Goal: Contribute content: Contribute content

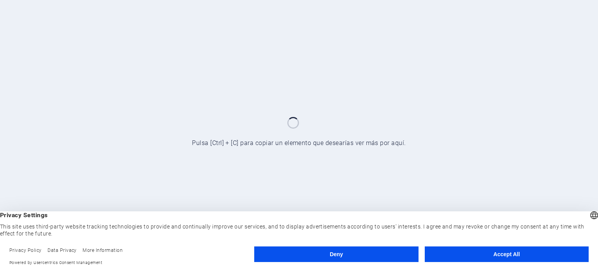
click at [487, 258] on button "Accept All" at bounding box center [507, 254] width 164 height 16
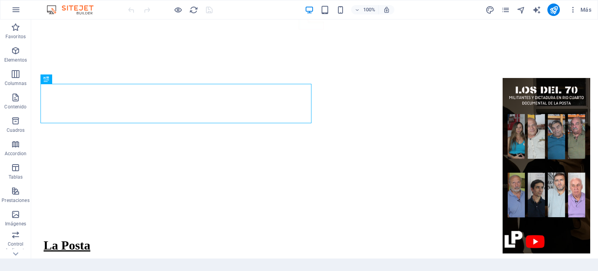
scroll to position [52, 0]
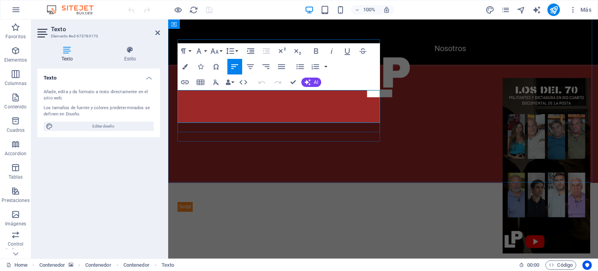
click at [310, 251] on p "Un medio de comunicación dedicado exclusivamente a mostrarte lo que está pasand…" at bounding box center [281, 267] width 206 height 33
click at [344, 252] on span "Un medio de comunicación dedicado exclusivamente a mostrarte lo que está pasand…" at bounding box center [276, 267] width 196 height 31
drag, startPoint x: 235, startPoint y: 117, endPoint x: 326, endPoint y: 108, distance: 91.3
click at [326, 252] on span "Un medio de comunicación dedicado exclusivamente a mostrarte lo que está pasand…" at bounding box center [277, 267] width 198 height 31
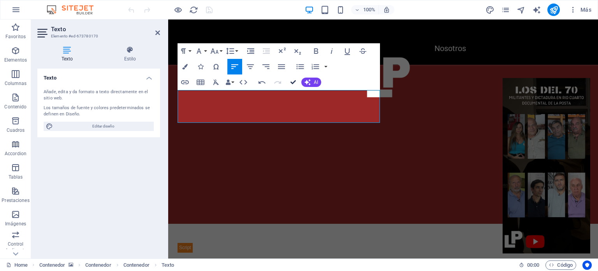
scroll to position [78, 0]
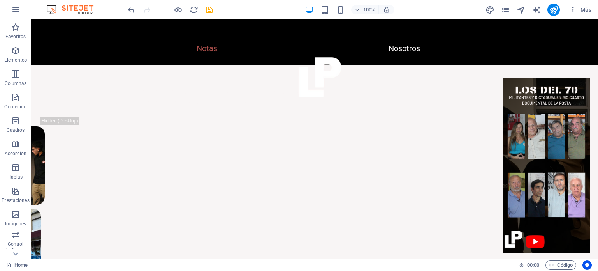
scroll to position [217, 0]
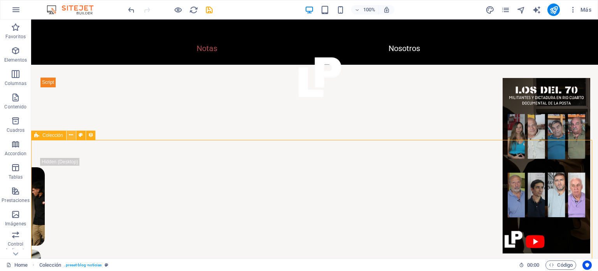
click at [74, 136] on button at bounding box center [71, 135] width 9 height 9
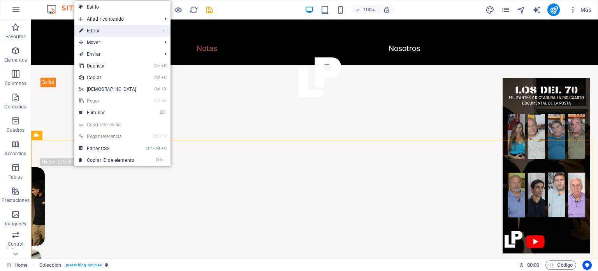
drag, startPoint x: 138, startPoint y: 32, endPoint x: 10, endPoint y: 27, distance: 128.3
click at [138, 32] on link "⏎ Editar" at bounding box center [107, 31] width 67 height 12
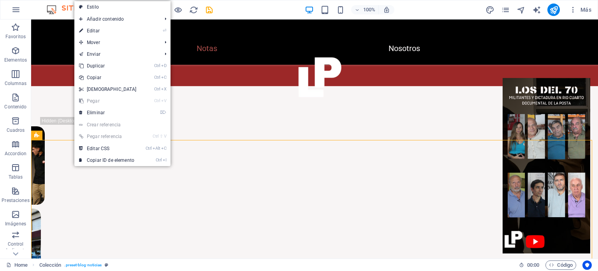
select select "columns.publishing_date_DESC"
select select "[DOMAIN_NAME]"
select select "columns.status"
select select "columns.publishing_date"
select select "past"
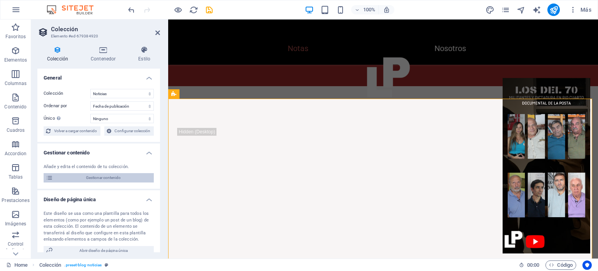
click at [112, 177] on span "Gestionar contenido" at bounding box center [103, 177] width 96 height 9
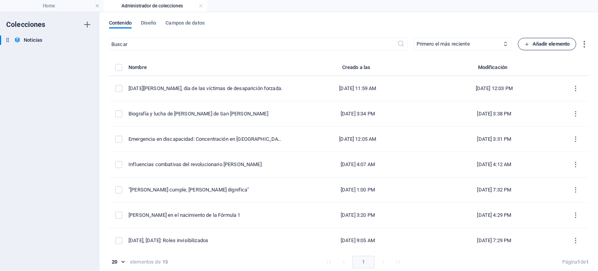
click at [539, 44] on span "Añadir elemento" at bounding box center [548, 43] width 46 height 9
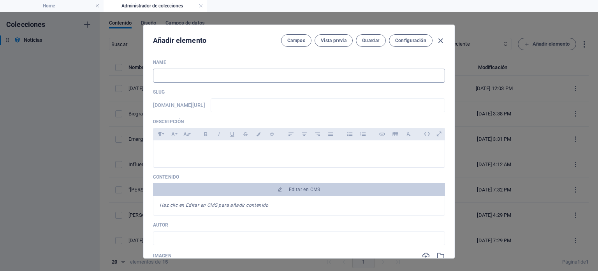
click at [341, 71] on input "text" at bounding box center [299, 76] width 292 height 14
type input "6"
type input "6 D"
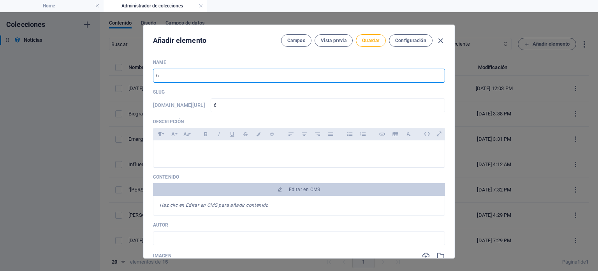
type input "6-d"
type input "6 De"
type input "6-de"
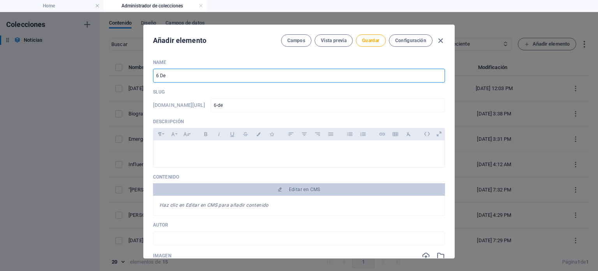
type input "6 D"
type input "6-d"
type input "6"
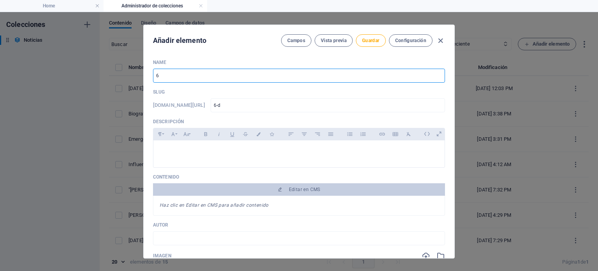
type input "6"
type input "6 d"
type input "6-d"
type input "6 de"
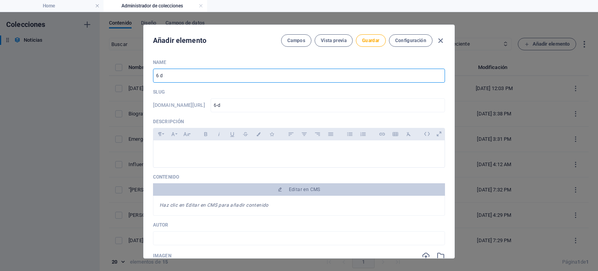
type input "6-de"
type input "6 de S"
type input "6-de-s"
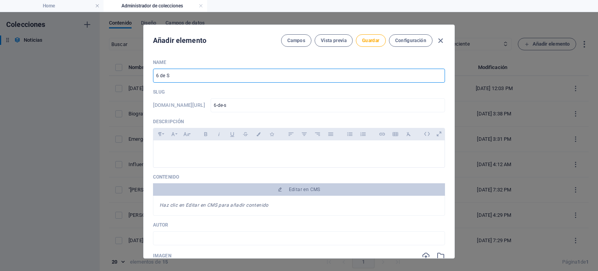
type input "6 de Se"
type input "6-de-se"
type input "[DATE]"
type input "6-de-sep"
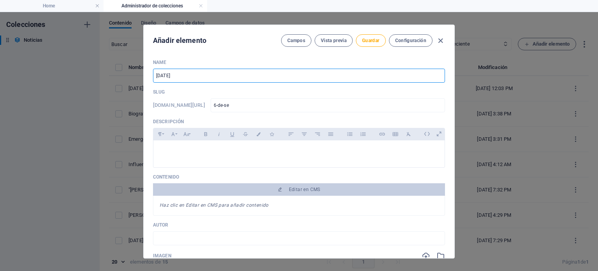
type input "6-de-sep"
type input "[DATE]"
type input "6-de-sept"
type input "6 de Septi"
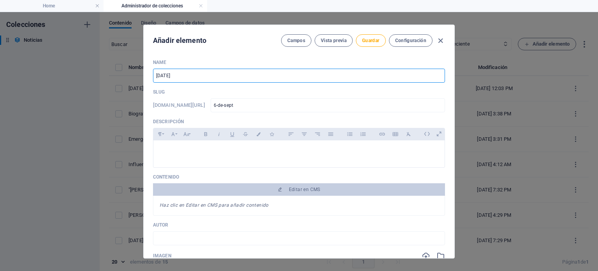
type input "6-de-septi"
type input "6 de Septie"
type input "6-de-septie"
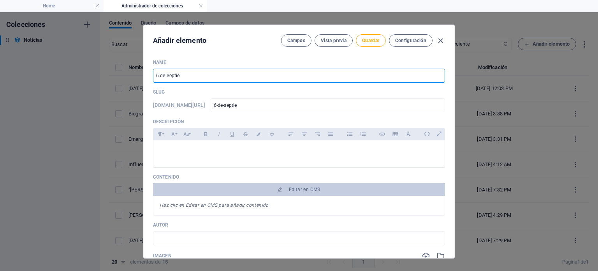
type input "6 de Septiem"
type input "6-de-septiem"
type input "6 de Septiemb"
type input "6-de-septiemb"
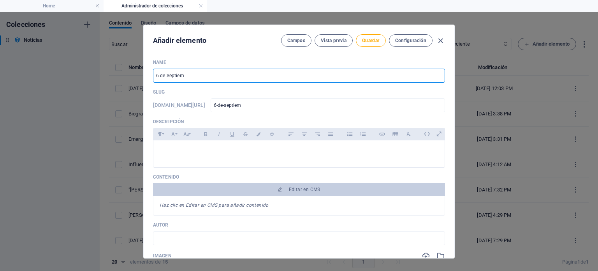
type input "6-de-septiemb"
type input "6 de Septiembr"
type input "6-de-septiembr"
type input "[DATE]"
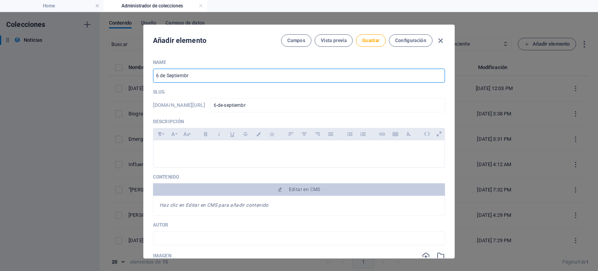
type input "6-de-septiembre"
type input "6 de Septiembr"
type input "6-de-septiembr"
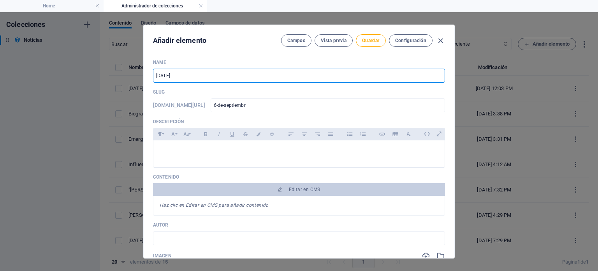
type input "[DATE]"
type input "6-de-sep"
type input "6 de S"
type input "6-de-s"
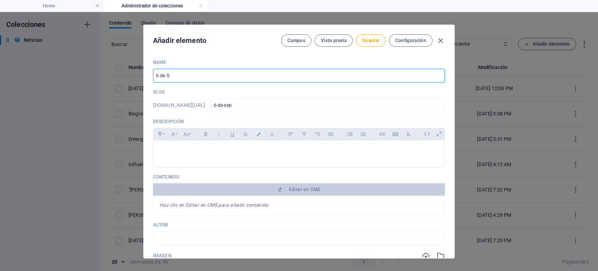
type input "6-de-s"
type input "6 de"
type input "6-de"
type input "6 d"
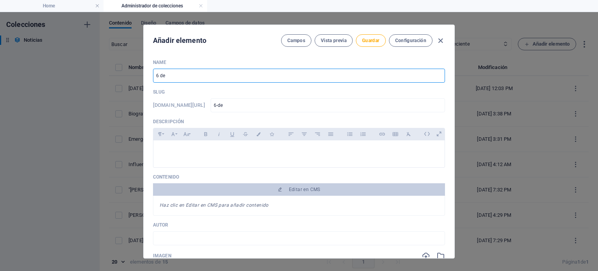
type input "6-d"
type input "6"
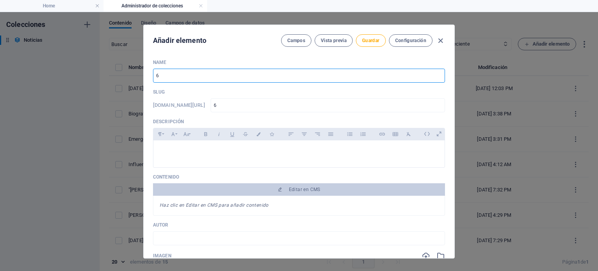
type input "6 D"
type input "6-d"
type input "6 De"
type input "6-de"
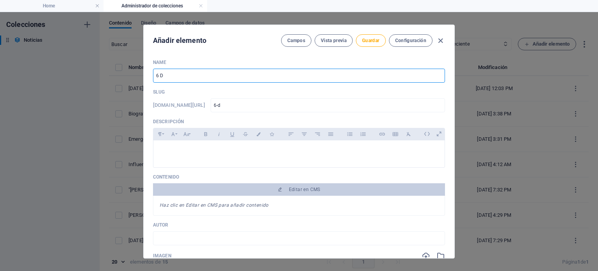
type input "6-de"
type input "6 De S"
type input "6-de-s"
type input "6 De Se"
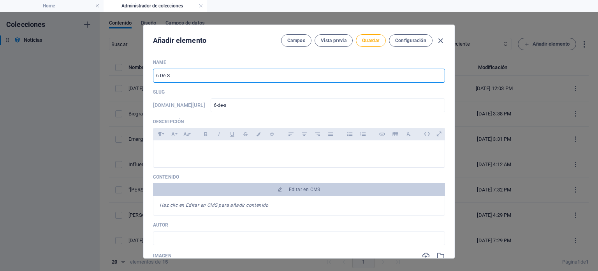
type input "6-de-se"
type input "[DATE]"
type input "6-de-sep"
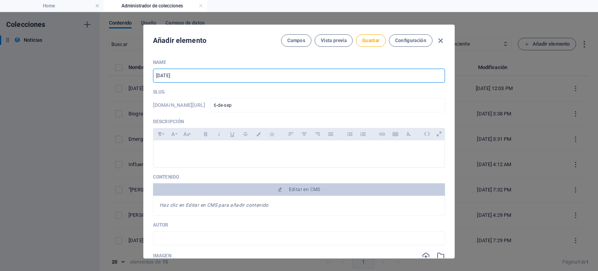
type input "[DATE]"
type input "6-de-sept"
type input "6 De Septi"
type input "6-de-septi"
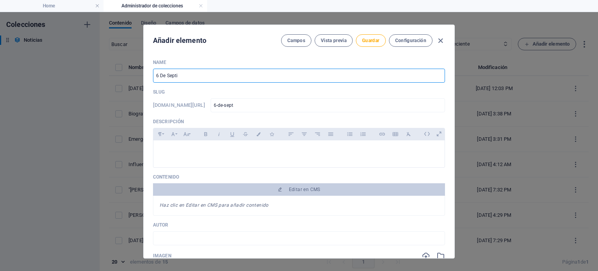
type input "6-de-septi"
type input "6 De Septie"
type input "6-de-septie"
type input "6 De Septiem"
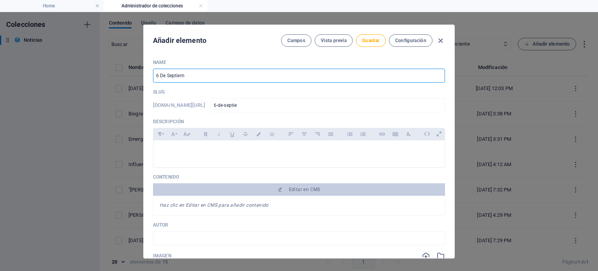
type input "6-de-septiem"
type input "6 De Septiemb"
type input "6-de-septiemb"
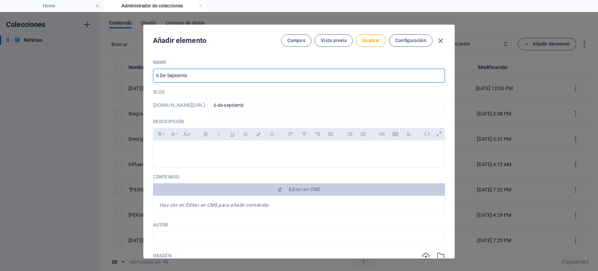
type input "6 De Septiembr"
type input "6-de-septiembr"
type input "[DATE]"
type input "6-de-septiembre"
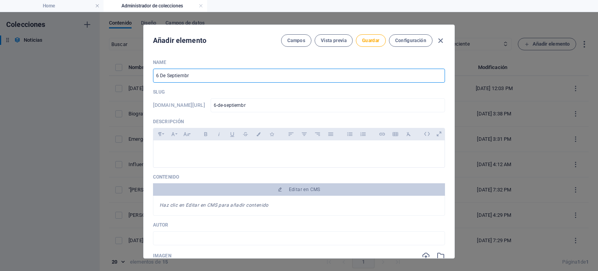
type input "6-de-septiembre"
type input "[DATE]: D"
type input "6-de-septiembre-d"
type input "[DATE]:"
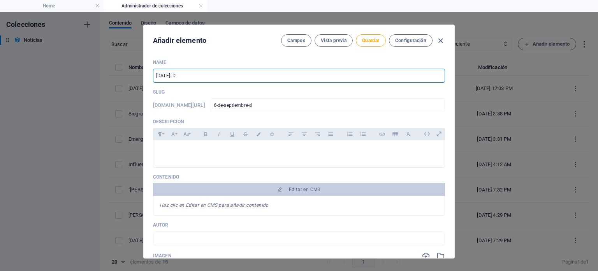
type input "6-de-septiembre"
type input "[DATE]: R"
type input "6-de-septiembre-r"
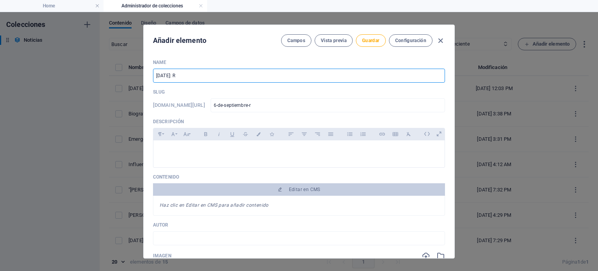
type input "[DATE]: Re"
type input "6-de-septiembre-re"
type input "[DATE]: Rel"
type input "6-de-septiembre-rel"
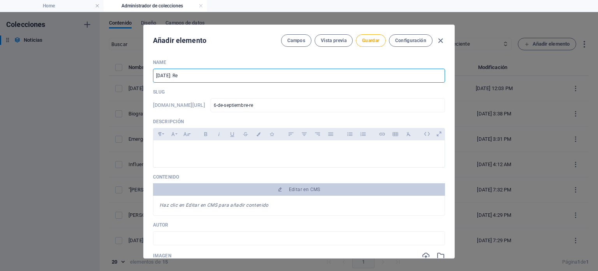
type input "6-de-septiembre-rel"
type input "[DATE]: [MEDICAL_DATA]"
type input "6-de-septiembre-[MEDICAL_DATA]"
type input "[DATE]: Relac"
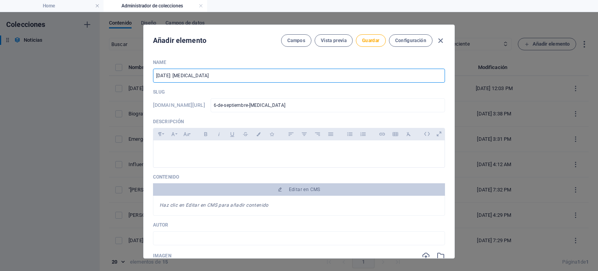
type input "6-de-septiembre-relac"
type input "[DATE]: Relaci"
type input "6-de-septiembre-relaci"
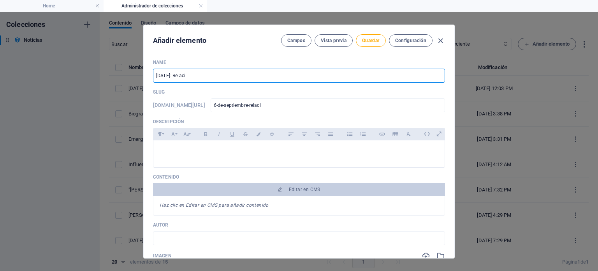
type input "[DATE]: Relacio"
type input "6-de-septiembre-relacio"
type input "[DATE]: Relacion"
type input "6-de-septiembre-relacion"
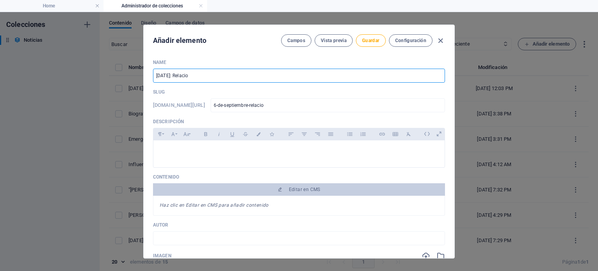
type input "6-de-septiembre-relacion"
type input "[DATE]: Relacione"
type input "6-de-septiembre-relacione"
type input "[DATE]: Relaciones"
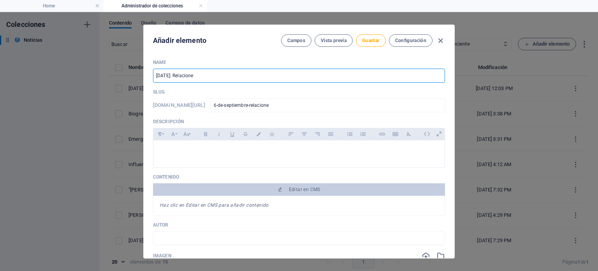
type input "6-de-septiembre-relaciones"
type input "[DATE]: Relaciones p"
type input "6-de-septiembre-relaciones-p"
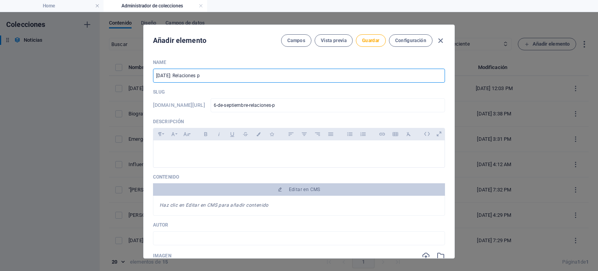
type input "[DATE]: Relaciones pú"
type input "6-de-septiembre-relaciones-pu"
type input "[DATE]: Relaciones púb"
type input "6-de-septiembre-relaciones-pub"
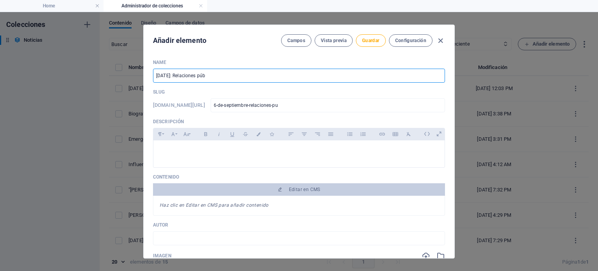
type input "6-de-septiembre-relaciones-pub"
type input "[DATE]: Relaciones públ"
type input "6-de-septiembre-relaciones-publ"
type input "[DATE]: Relaciones públi"
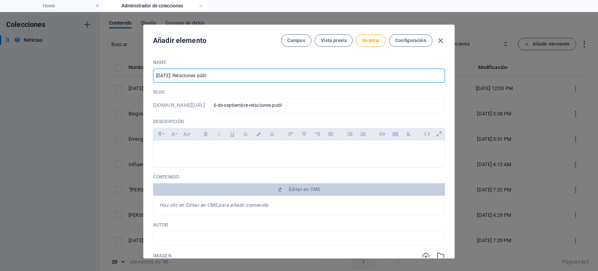
type input "6-de-septiembre-relaciones-publi"
type input "[DATE]: Relaciones públic"
type input "6-de-septiembre-relaciones-public"
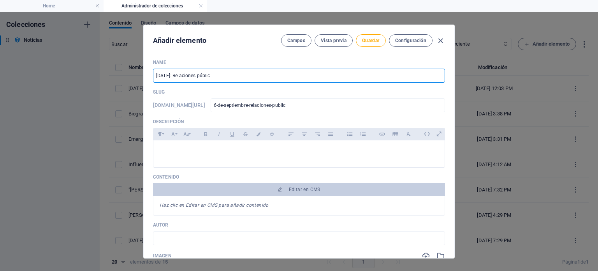
type input "[DATE]: Relaciones pública"
type input "6-de-septiembre-relaciones-publica"
type input "[DATE]: Relaciones públicas"
type input "6-de-septiembre-relaciones-publicas"
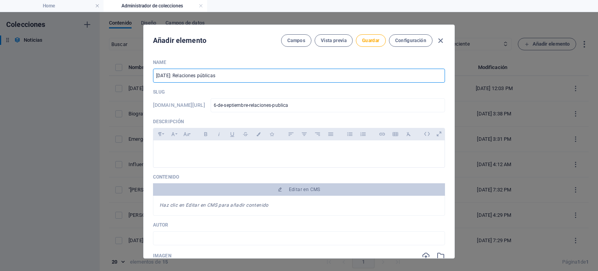
type input "6-de-septiembre-relaciones-publicas"
type input "[DATE]: Relaciones públicas e"
type input "6-de-septiembre-relaciones-publicas-e"
type input "[DATE]: Relaciones públicas en"
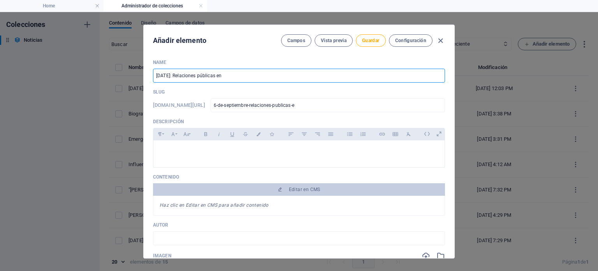
type input "6-de-septiembre-relaciones-publicas-en"
type input "[DATE]: Relaciones públicas en d"
type input "6-de-septiembre-relaciones-publicas-en-d"
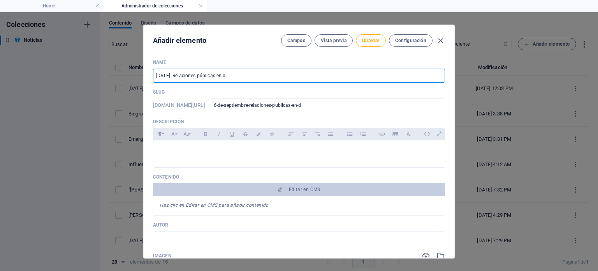
type input "[DATE]: Relaciones públicas en di"
type input "6-de-septiembre-relaciones-publicas-en-di"
type input "[DATE]: Relaciones públicas en dic"
type input "6-de-septiembre-relaciones-publicas-en-dic"
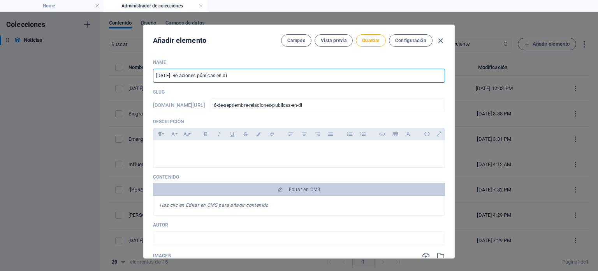
type input "6-de-septiembre-relaciones-publicas-en-dic"
type input "[DATE]: Relaciones públicas en dict"
type input "6-de-septiembre-relaciones-publicas-en-dict"
type input "[DATE]: Relaciones públicas en dicta"
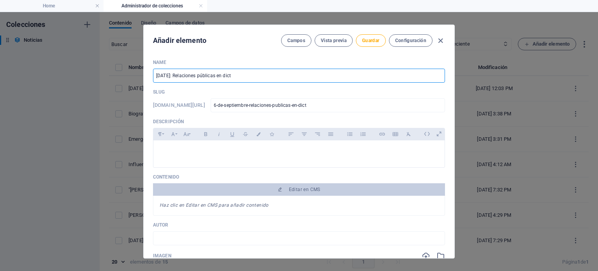
type input "6-de-septiembre-relaciones-publicas-en-dicta"
type input "[DATE]: Relaciones públicas en dictad"
type input "6-de-septiembre-relaciones-publicas-en-dictad"
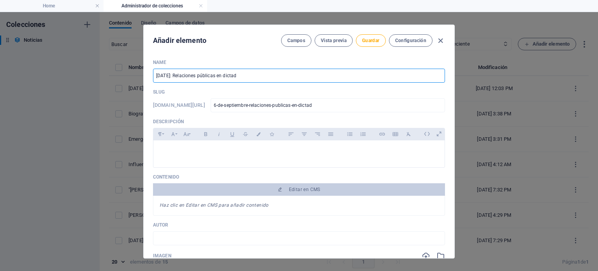
type input "[DATE]: Relaciones públicas en dictadu"
type input "6-de-septiembre-relaciones-publicas-en-dictadu"
type input "[DATE]: Relaciones públicas en dictadur"
type input "6-de-septiembre-relaciones-publicas-en-dictadur"
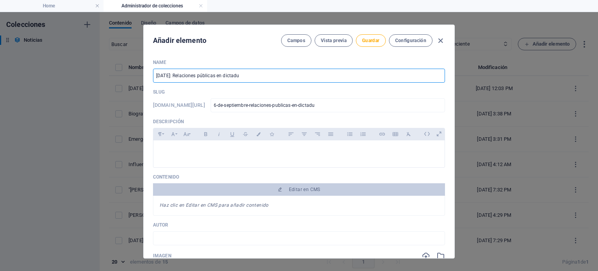
type input "6-de-septiembre-relaciones-publicas-en-dictadur"
drag, startPoint x: 162, startPoint y: 72, endPoint x: 328, endPoint y: 3, distance: 179.4
click at [328, 12] on div "Home Administrador de colecciones Favoritos Elementos Columnas Contenido Cuadro…" at bounding box center [299, 141] width 598 height 259
click at [295, 79] on input "[DATE]: Relaciones públicas en dictadura" at bounding box center [299, 76] width 292 height 14
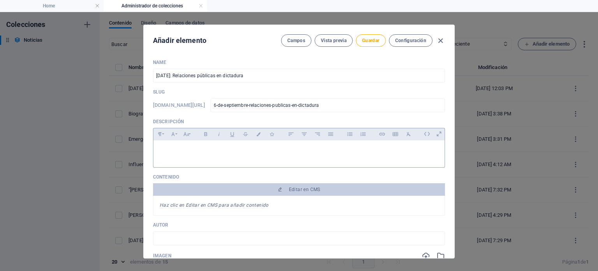
click at [234, 165] on div at bounding box center [299, 166] width 292 height 4
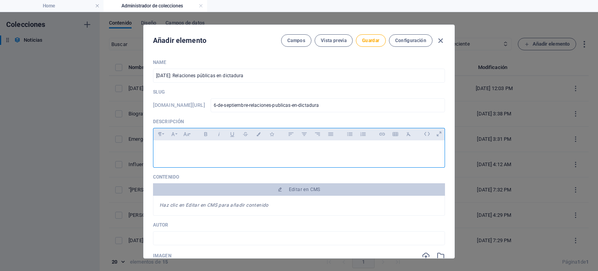
click at [240, 152] on p at bounding box center [299, 150] width 279 height 7
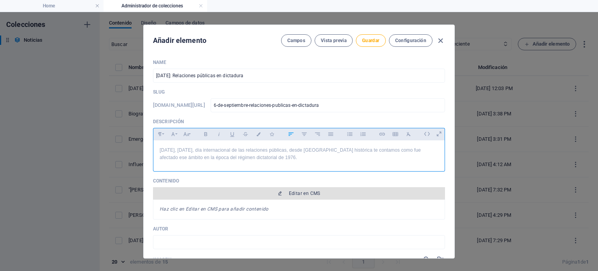
click at [285, 194] on span "Editar en CMS" at bounding box center [299, 193] width 286 height 6
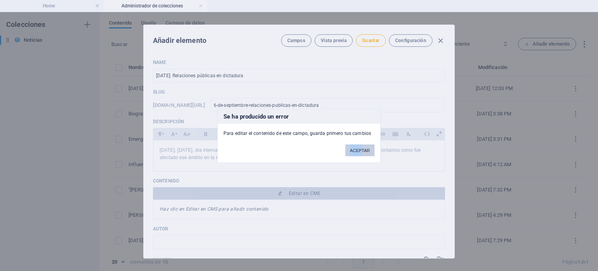
drag, startPoint x: 368, startPoint y: 139, endPoint x: 362, endPoint y: 148, distance: 10.5
click at [362, 148] on div "ACEPTAR" at bounding box center [360, 146] width 41 height 20
click at [355, 153] on button "ACEPTAR" at bounding box center [360, 150] width 29 height 12
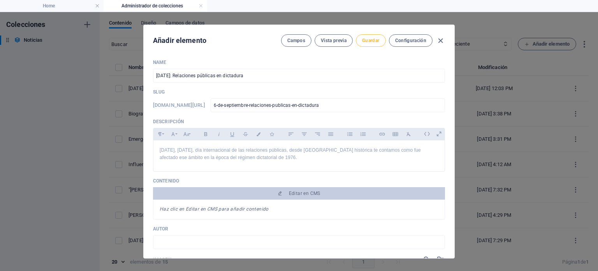
click at [371, 35] on button "Guardar" at bounding box center [371, 40] width 30 height 12
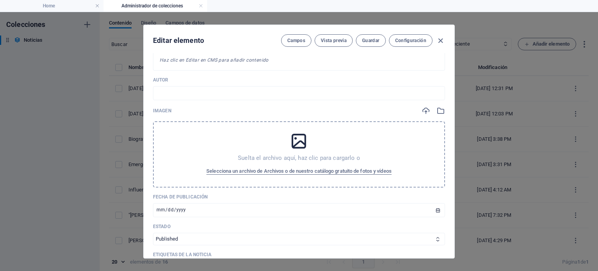
scroll to position [152, 0]
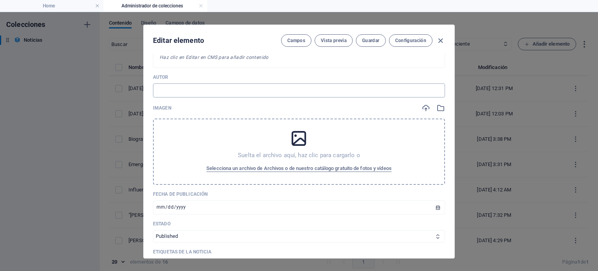
click at [326, 87] on input "text" at bounding box center [299, 90] width 292 height 14
click at [377, 33] on div "Editar elemento Campos Vista previa Guardar Configuración" at bounding box center [299, 39] width 311 height 28
click at [376, 38] on span "Guardar" at bounding box center [370, 40] width 17 height 6
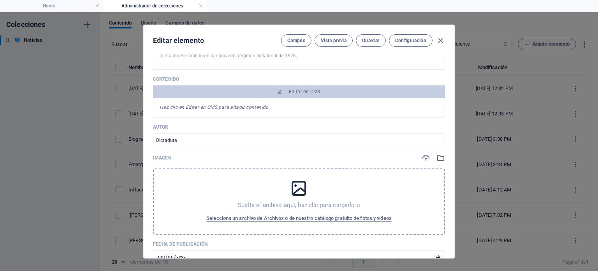
scroll to position [87, 0]
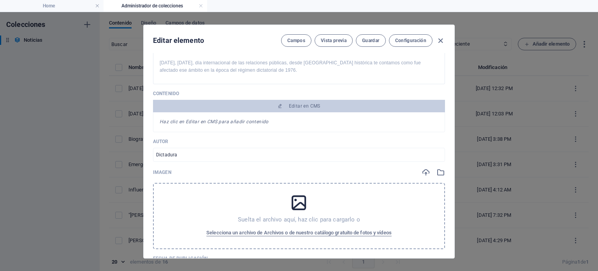
click at [293, 113] on div "Haz clic en Editar en CMS para añadir contenido" at bounding box center [299, 122] width 292 height 20
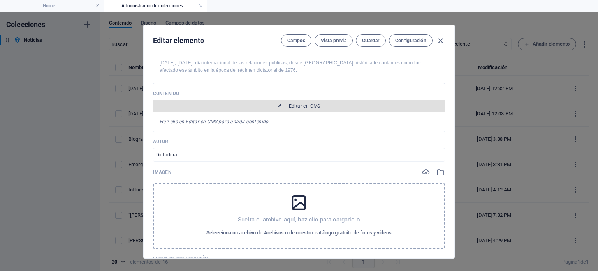
click at [294, 108] on span "Editar en CMS" at bounding box center [305, 106] width 32 height 6
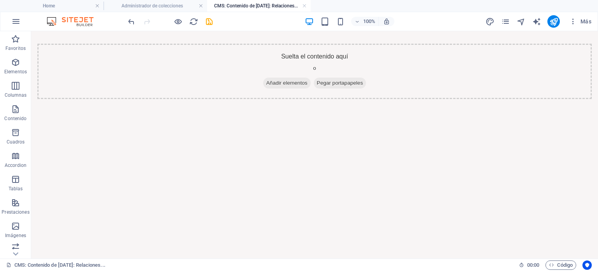
scroll to position [0, 0]
click at [273, 82] on span "Añadir elementos" at bounding box center [287, 83] width 48 height 11
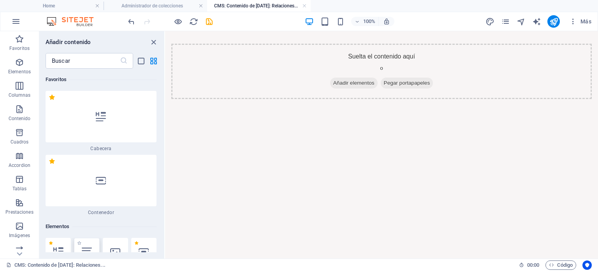
click at [86, 247] on icon at bounding box center [87, 252] width 10 height 10
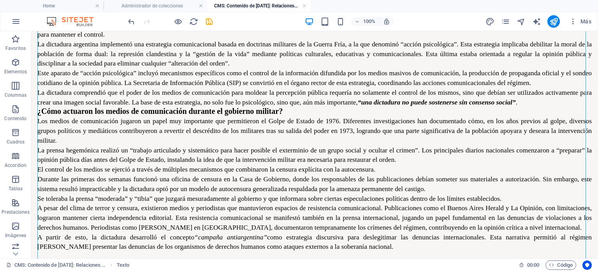
scroll to position [100, 0]
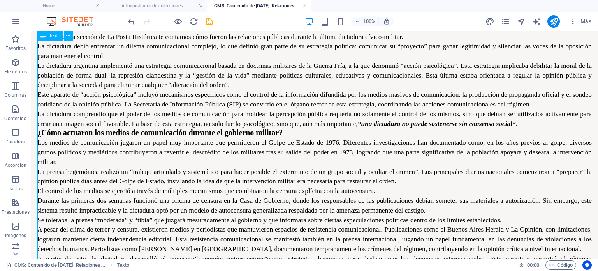
click at [157, 95] on div "Relaciones Públicas en Dictadura Un dia como [DATE], [DATE], se conmemora el Dí…" at bounding box center [314, 207] width 555 height 526
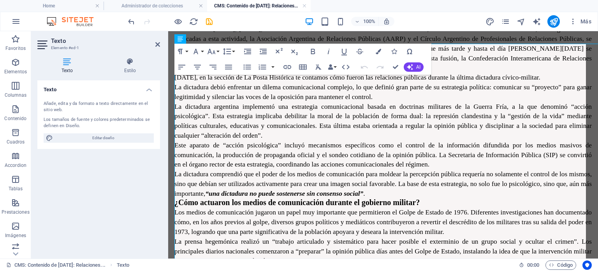
scroll to position [0, 0]
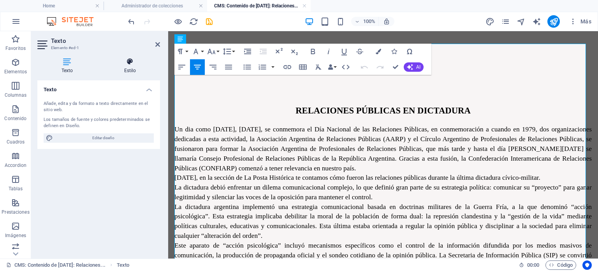
click at [135, 68] on h4 "Estilo" at bounding box center [130, 66] width 60 height 16
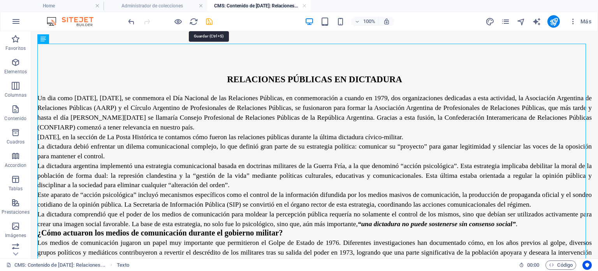
click at [207, 21] on icon "save" at bounding box center [209, 21] width 9 height 9
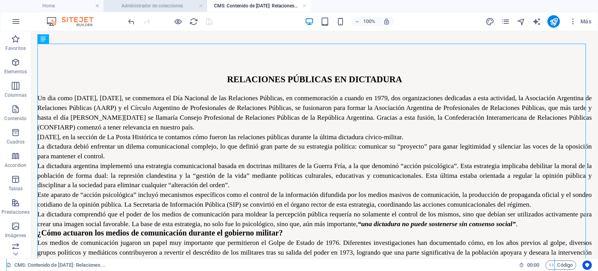
click at [157, 5] on h4 "Administrador de colecciones" at bounding box center [156, 6] width 104 height 9
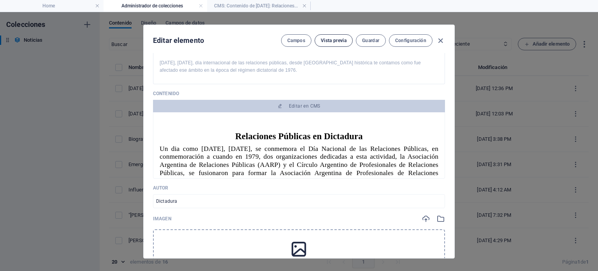
click at [344, 42] on span "Vista previa" at bounding box center [334, 40] width 26 height 6
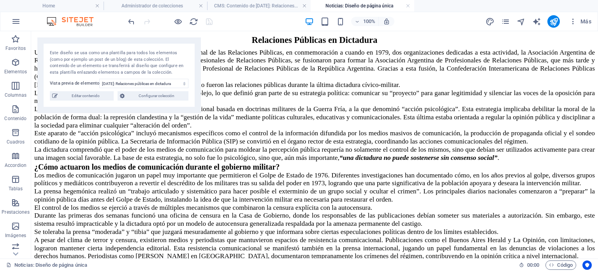
scroll to position [197, 0]
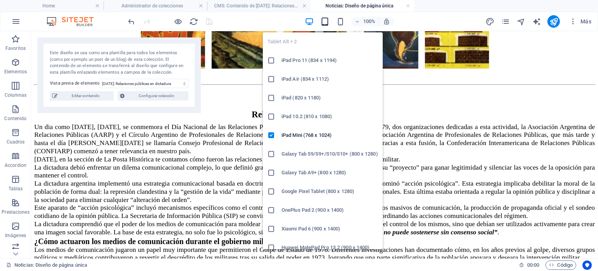
click at [326, 25] on icon "button" at bounding box center [325, 21] width 9 height 9
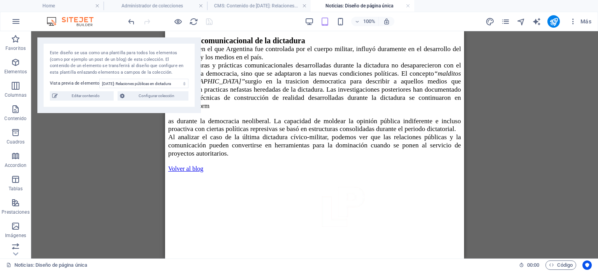
scroll to position [832, 0]
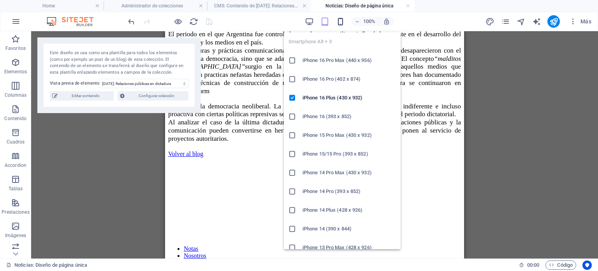
click at [340, 22] on icon "button" at bounding box center [340, 21] width 9 height 9
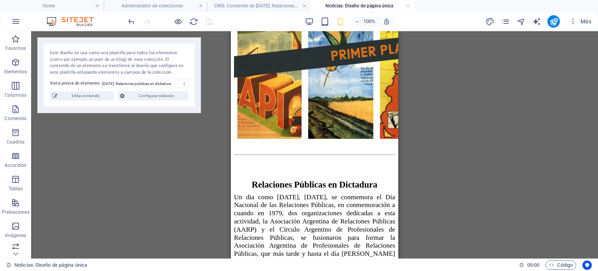
scroll to position [0, 0]
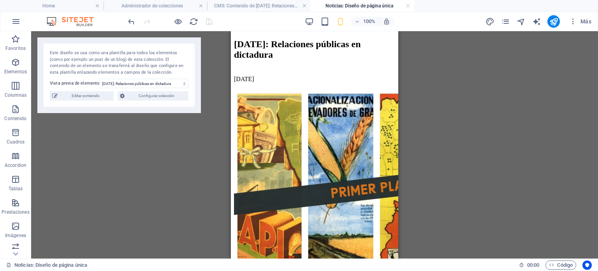
click at [310, 16] on div "100%" at bounding box center [350, 21] width 90 height 12
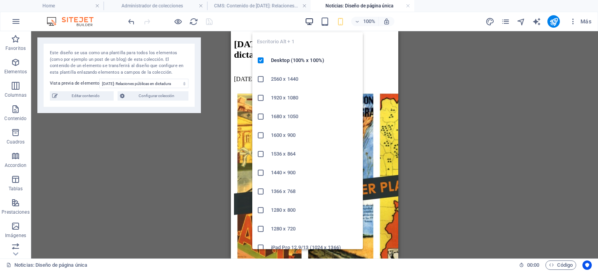
click at [310, 18] on icon "button" at bounding box center [309, 21] width 9 height 9
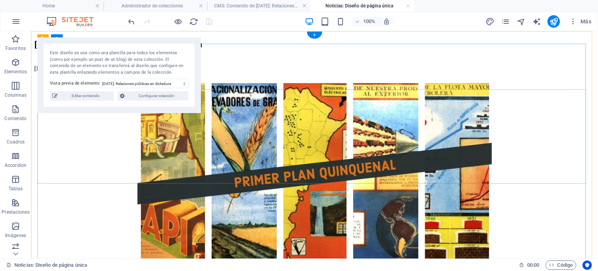
click at [331, 132] on figure at bounding box center [314, 175] width 561 height 190
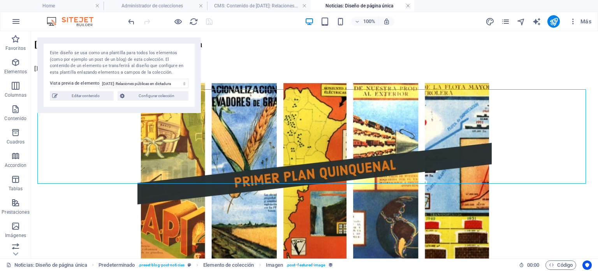
click at [408, 6] on link at bounding box center [408, 5] width 5 height 7
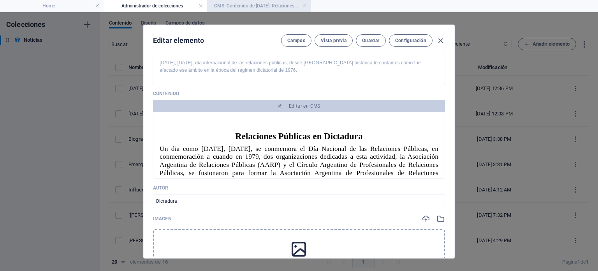
click at [271, 4] on h4 "CMS: Contenido de [DATE]: Relaciones..." at bounding box center [259, 6] width 104 height 9
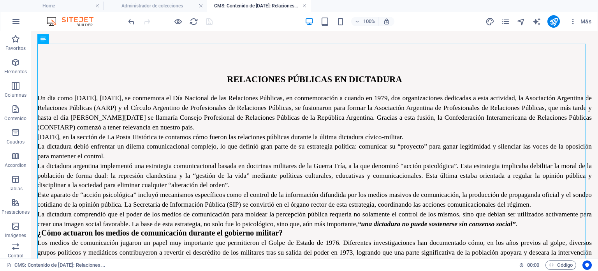
click at [304, 7] on link at bounding box center [304, 5] width 5 height 7
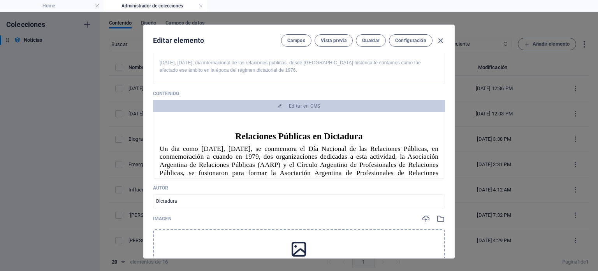
click at [317, 245] on div "Suelta el archivo aquí, haz clic para cargarlo o Selecciona un archivo de Archi…" at bounding box center [299, 262] width 292 height 66
drag, startPoint x: 454, startPoint y: 92, endPoint x: 452, endPoint y: 104, distance: 12.4
click at [452, 104] on div "Editar elemento Campos Vista previa Guardar Configuración Name [DATE]: Relacion…" at bounding box center [299, 141] width 598 height 259
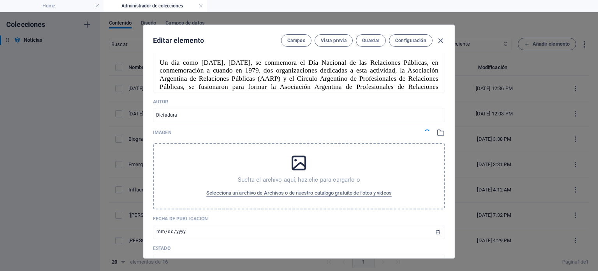
scroll to position [176, 0]
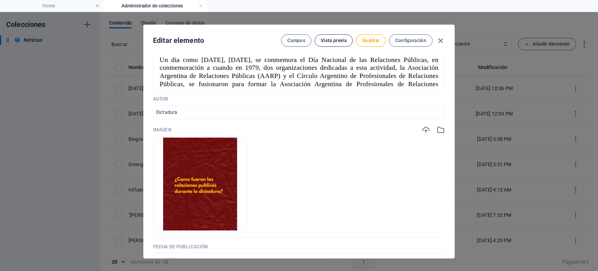
click at [341, 39] on span "Vista previa" at bounding box center [334, 40] width 26 height 6
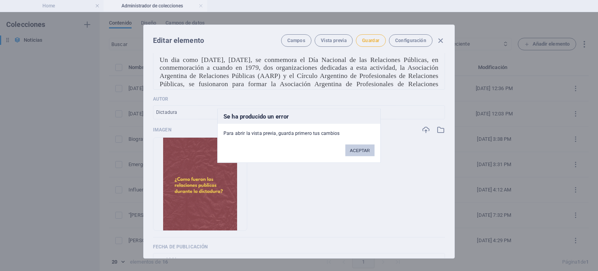
click at [360, 147] on button "ACEPTAR" at bounding box center [360, 150] width 29 height 12
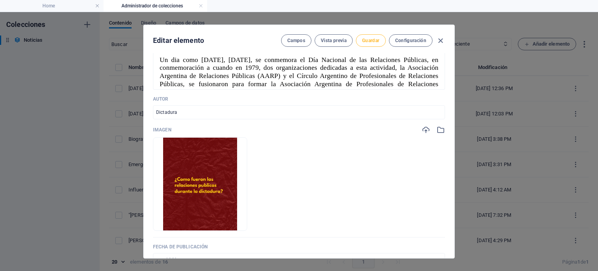
click at [365, 44] on button "Guardar" at bounding box center [371, 40] width 30 height 12
click at [339, 41] on span "Vista previa" at bounding box center [334, 40] width 26 height 6
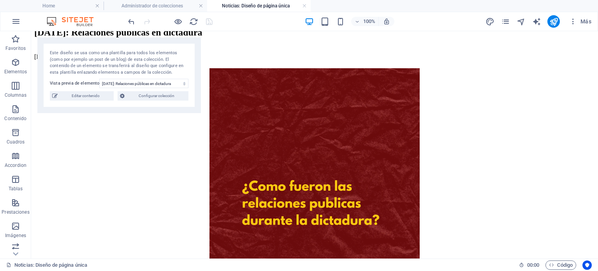
scroll to position [0, 0]
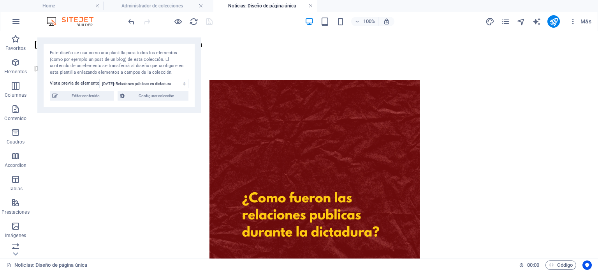
drag, startPoint x: 305, startPoint y: 6, endPoint x: 311, endPoint y: 7, distance: 6.4
click at [311, 7] on ul "Home Administrador de colecciones Noticias: Diseño de página única" at bounding box center [299, 6] width 598 height 12
click at [304, 7] on link at bounding box center [304, 5] width 5 height 7
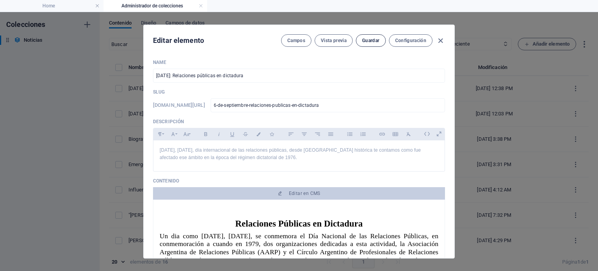
click at [376, 43] on span "Guardar" at bounding box center [370, 40] width 17 height 6
click at [441, 39] on icon "button" at bounding box center [440, 40] width 9 height 9
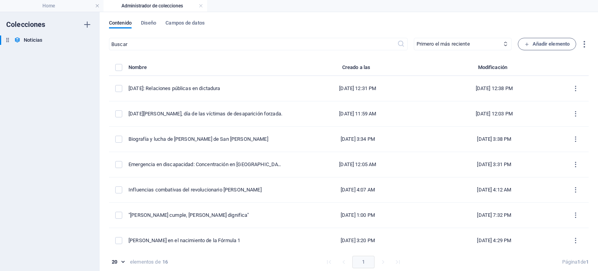
click at [66, 13] on div "Colecciones Noticias Noticias" at bounding box center [50, 141] width 100 height 259
click at [73, 6] on h4 "Home" at bounding box center [52, 6] width 104 height 9
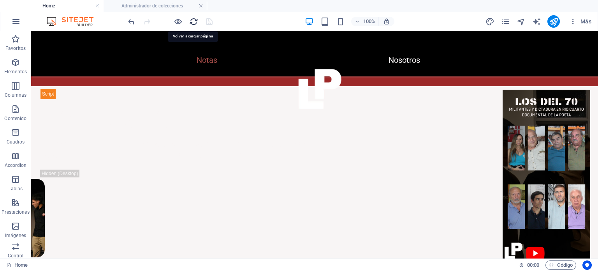
click at [192, 25] on icon "reload" at bounding box center [193, 21] width 9 height 9
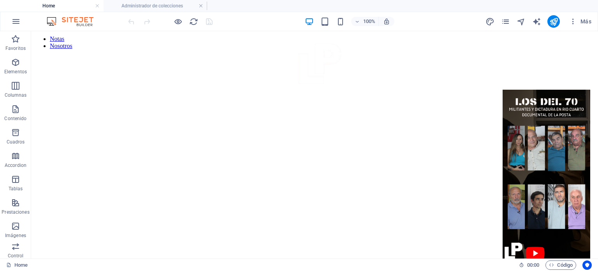
scroll to position [0, 0]
